Goal: Check status: Check status

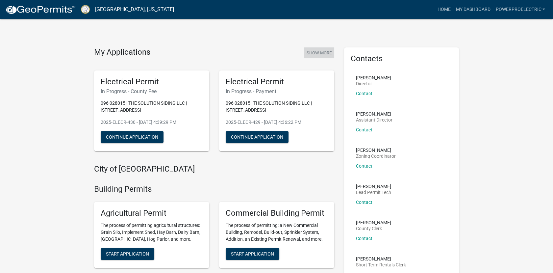
click at [320, 52] on button "Show More" at bounding box center [319, 52] width 30 height 11
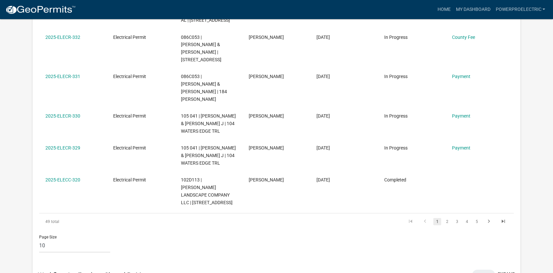
scroll to position [334, 0]
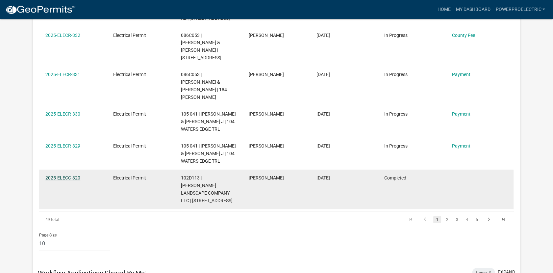
click at [77, 175] on link "2025-ELECC-320" at bounding box center [62, 177] width 35 height 5
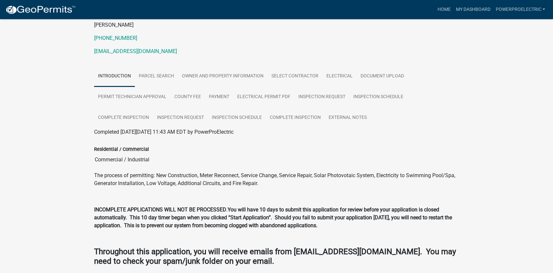
scroll to position [56, 0]
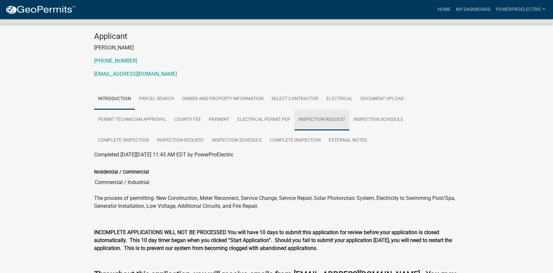
click at [316, 119] on link "Inspection Request" at bounding box center [322, 119] width 55 height 21
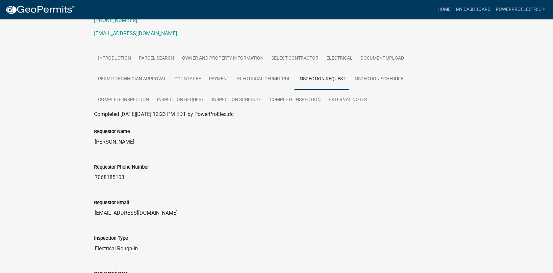
scroll to position [52, 0]
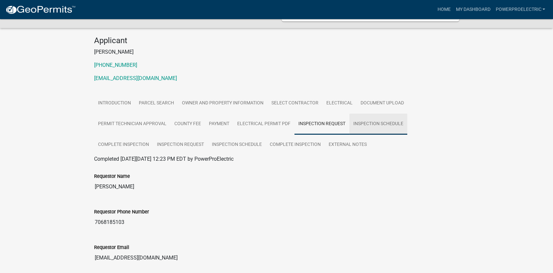
click at [391, 122] on link "Inspection Schedule" at bounding box center [379, 124] width 58 height 21
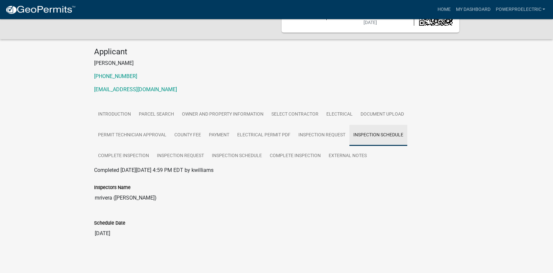
scroll to position [40, 0]
click at [134, 155] on link "Complete Inspection" at bounding box center [123, 156] width 59 height 21
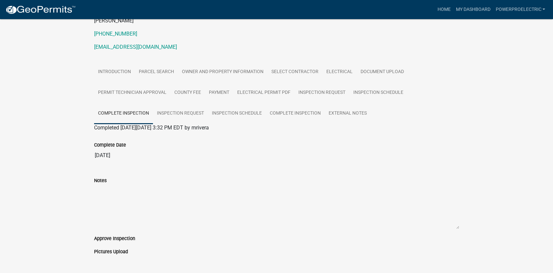
scroll to position [71, 0]
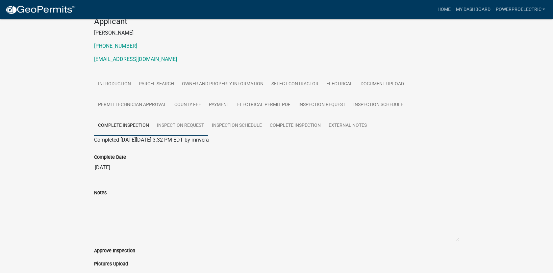
click at [188, 128] on link "Inspection Request" at bounding box center [180, 125] width 55 height 21
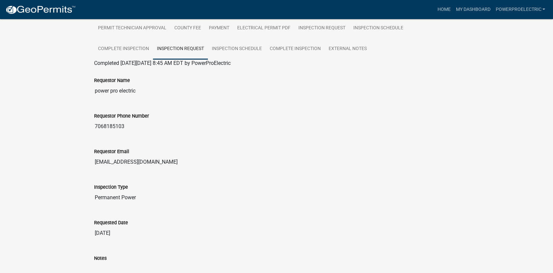
scroll to position [142, 0]
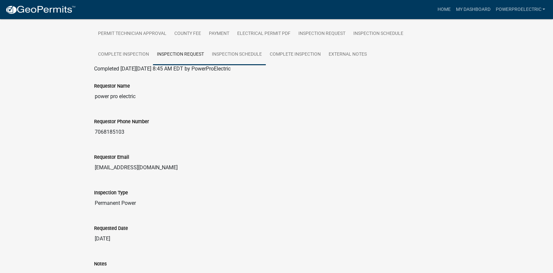
click at [237, 51] on link "Inspection Schedule" at bounding box center [237, 54] width 58 height 21
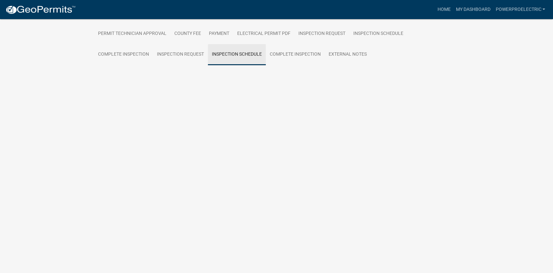
scroll to position [40, 0]
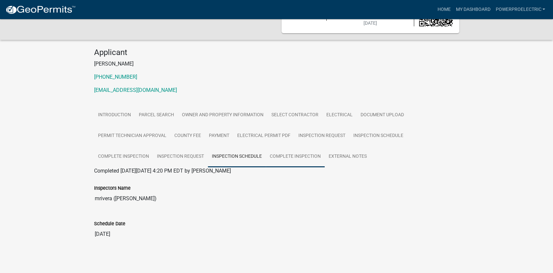
click at [303, 157] on link "Complete Inspection" at bounding box center [295, 156] width 59 height 21
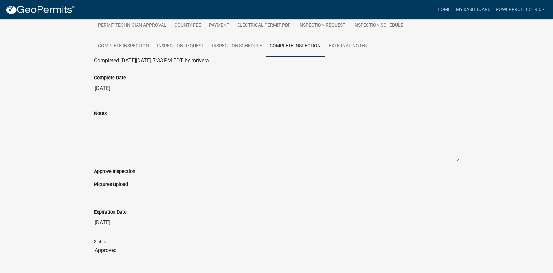
scroll to position [166, 0]
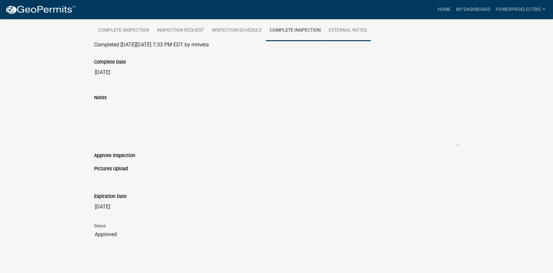
click at [349, 30] on link "External Notes" at bounding box center [348, 30] width 46 height 21
click at [348, 31] on link "External Notes" at bounding box center [348, 30] width 46 height 21
click at [289, 32] on link "Complete Inspection" at bounding box center [295, 30] width 59 height 21
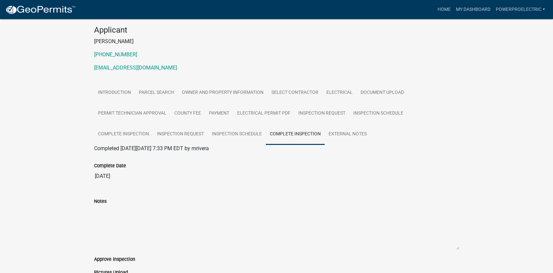
scroll to position [65, 0]
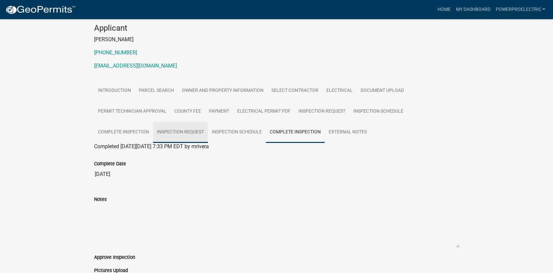
click at [190, 135] on link "Inspection Request" at bounding box center [180, 132] width 55 height 21
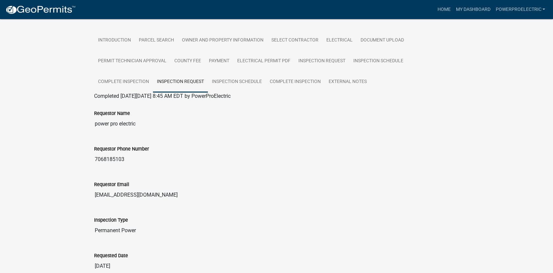
scroll to position [26, 0]
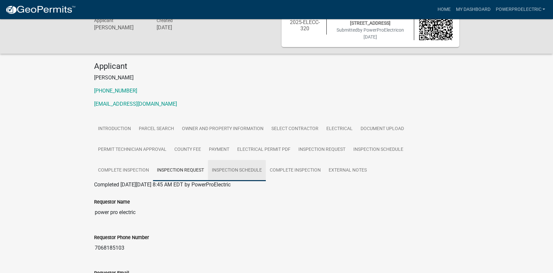
click at [247, 168] on link "Inspection Schedule" at bounding box center [237, 170] width 58 height 21
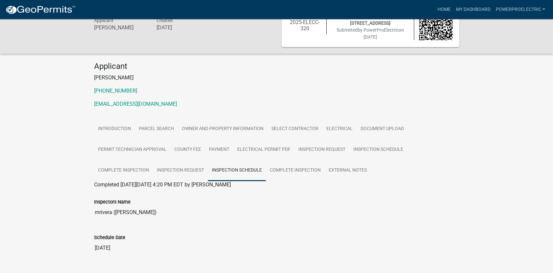
scroll to position [40, 0]
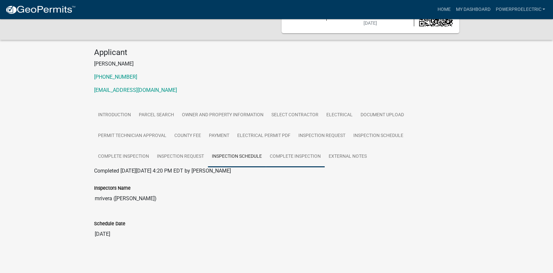
click at [295, 158] on link "Complete Inspection" at bounding box center [295, 156] width 59 height 21
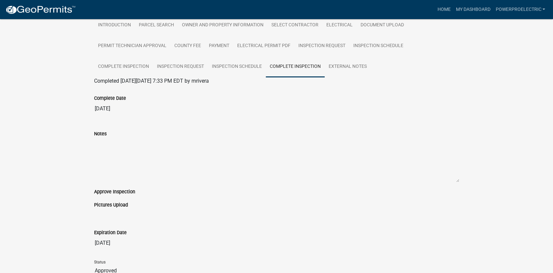
scroll to position [130, 0]
